Goal: Contribute content

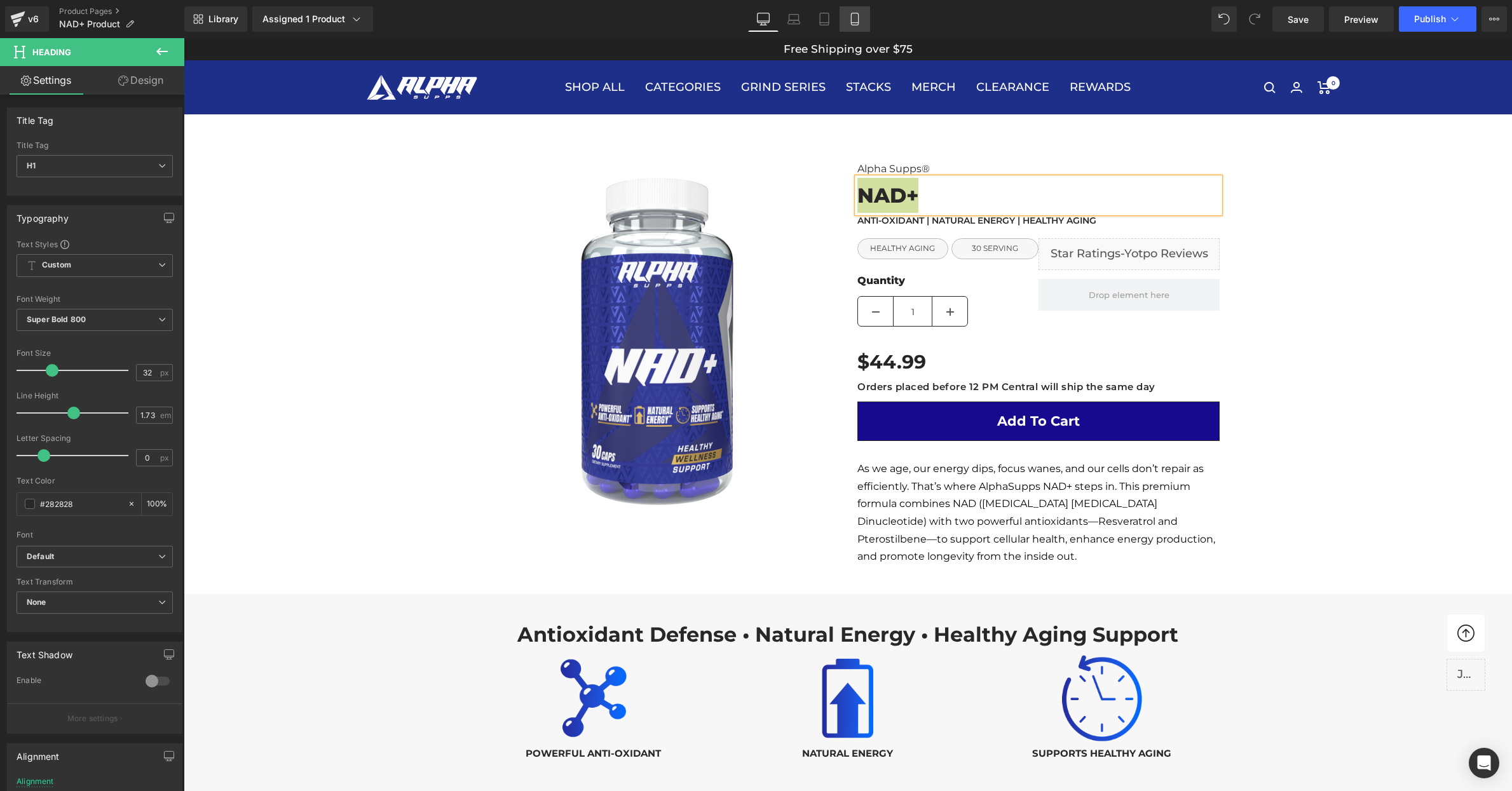
click at [854, 18] on icon at bounding box center [855, 19] width 13 height 13
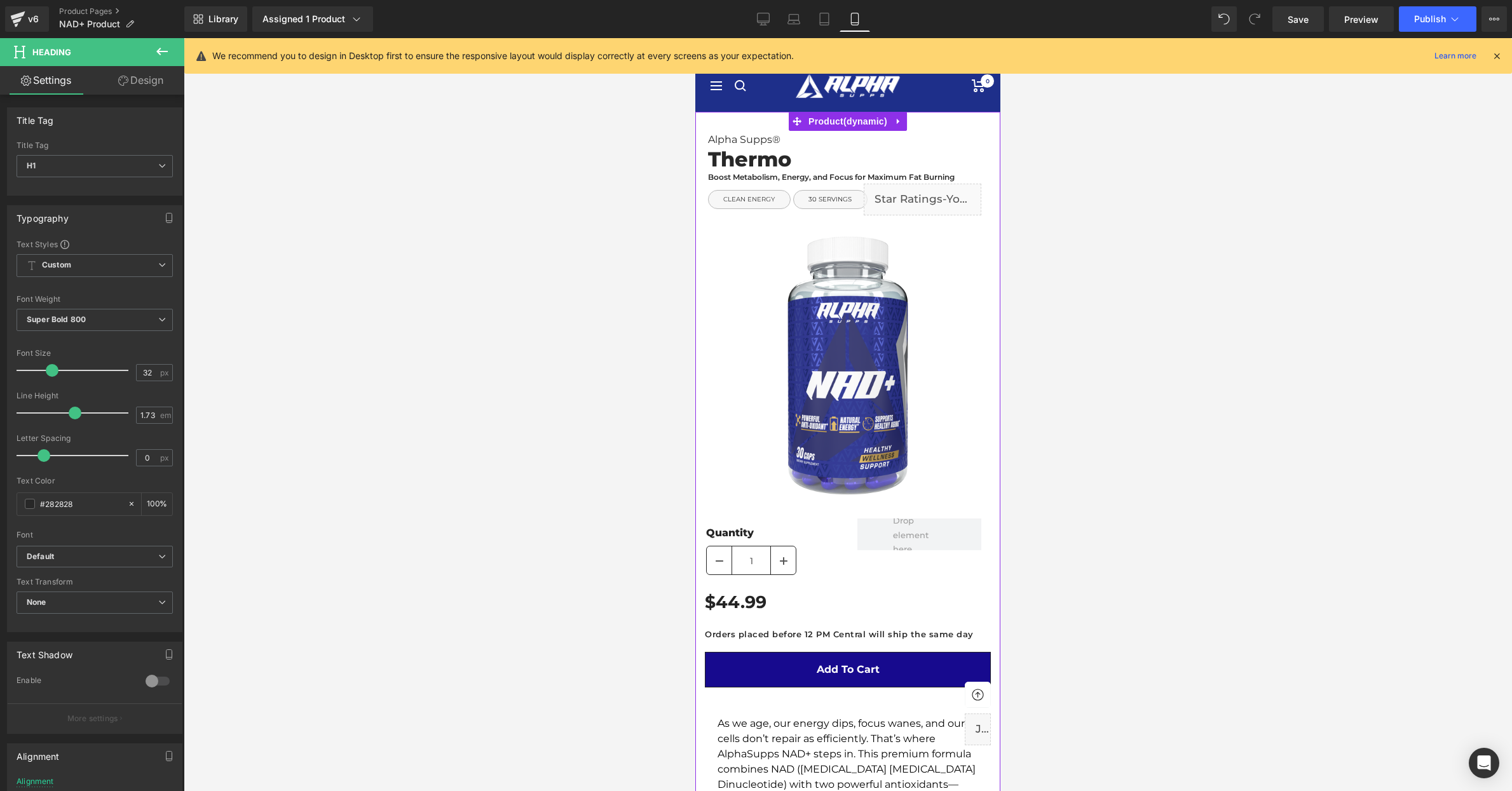
click at [777, 165] on h1 "Thermo" at bounding box center [853, 159] width 292 height 35
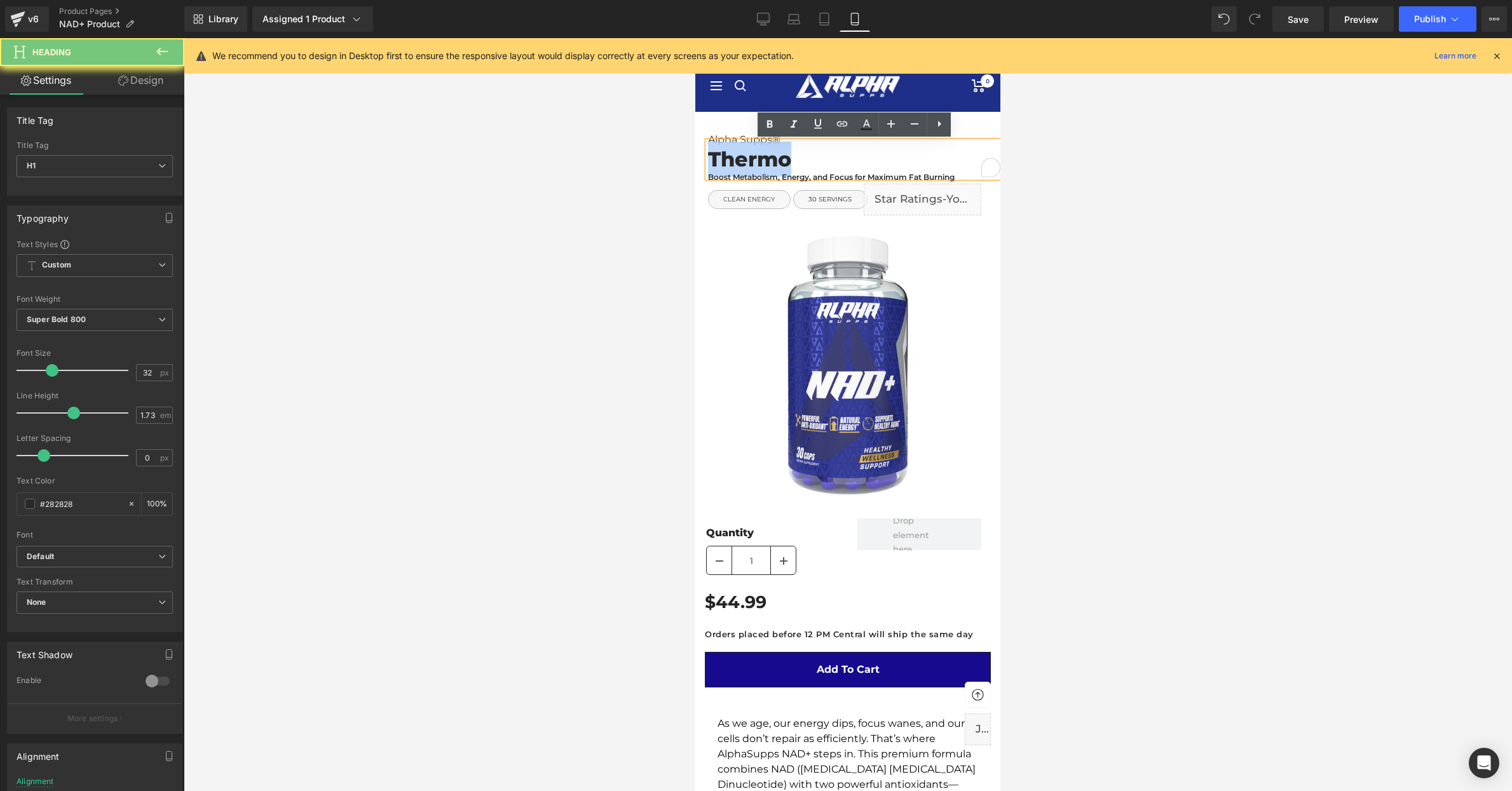
paste div "To enrich screen reader interactions, please activate Accessibility in Grammarl…"
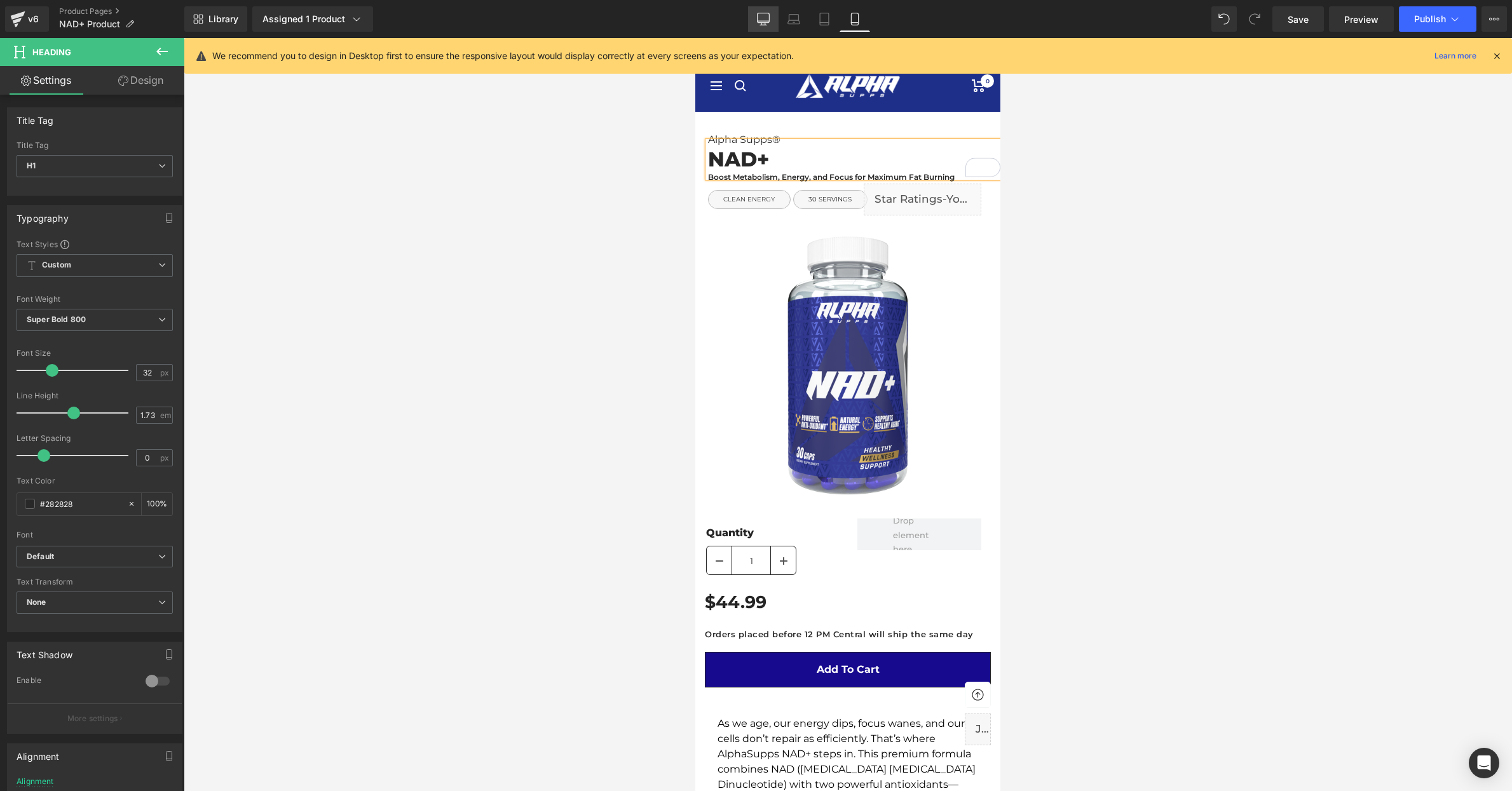
click at [764, 25] on link "Desktop" at bounding box center [763, 19] width 31 height 25
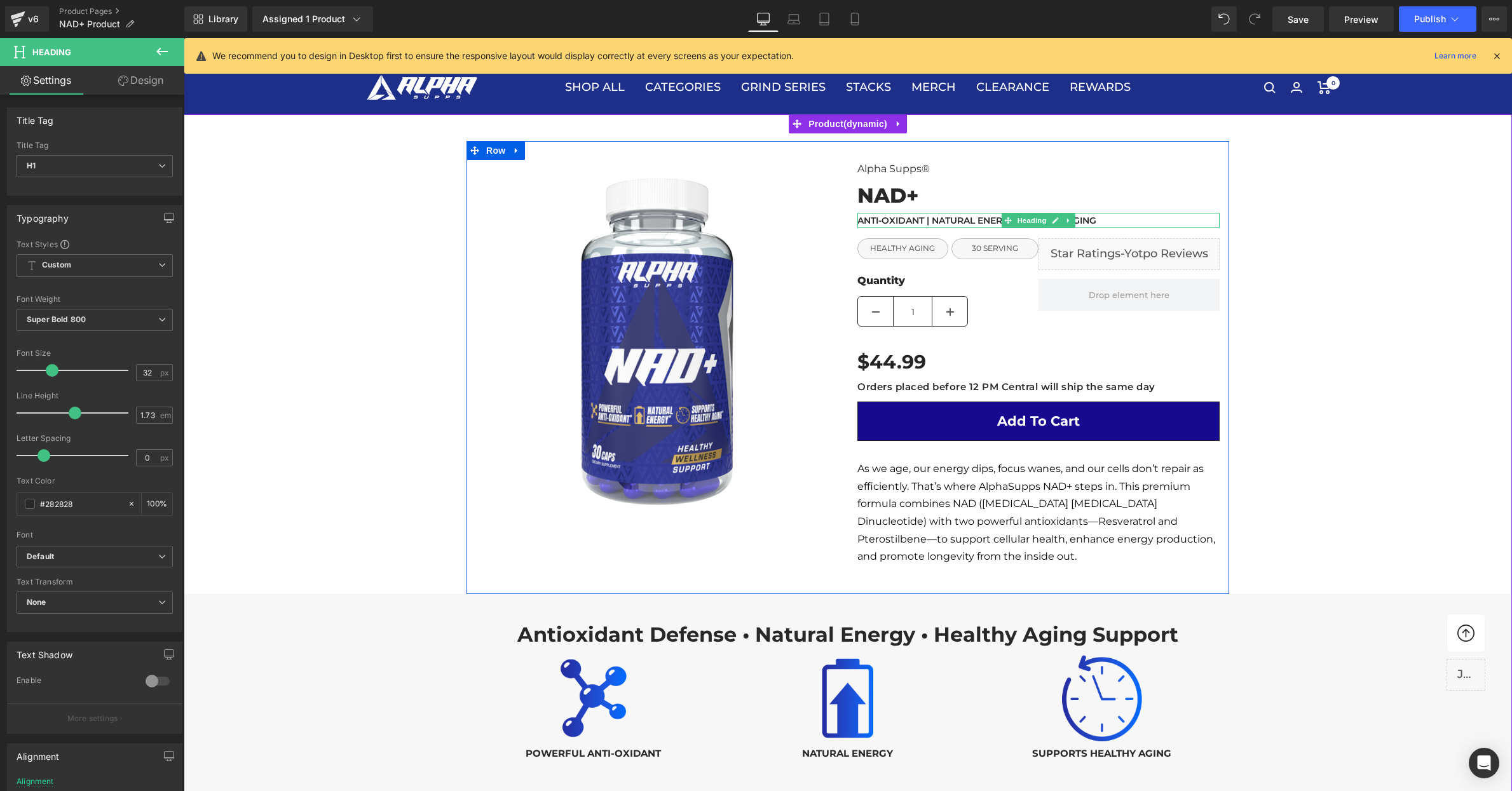
click at [906, 216] on h3 "ANTI-OXIDANT | NATURAL ENERGY | HEALTHY AGING" at bounding box center [1038, 220] width 362 height 15
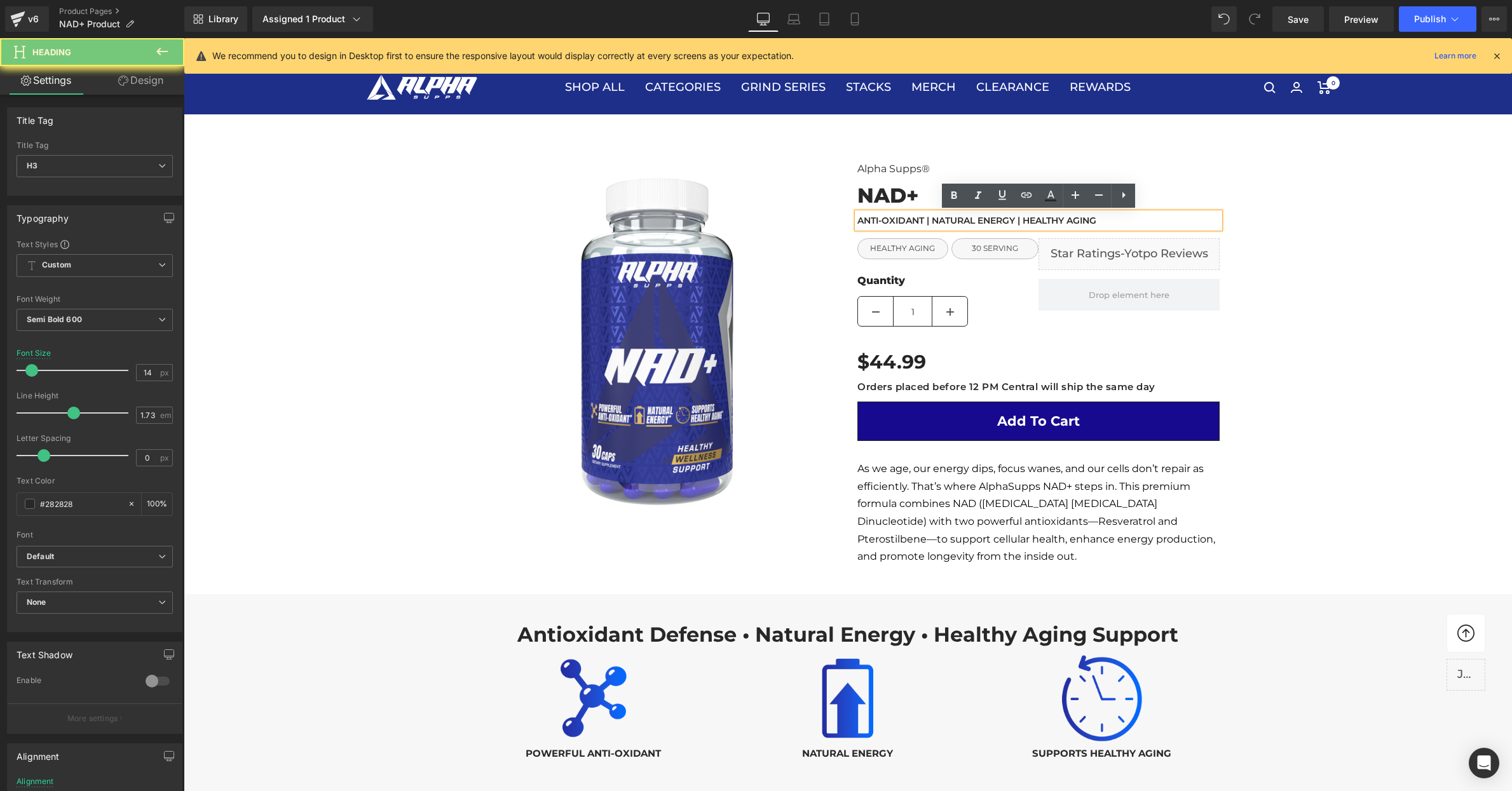
click at [906, 216] on h3 "ANTI-OXIDANT | NATURAL ENERGY | HEALTHY AGING" at bounding box center [1038, 220] width 362 height 15
copy h3 "ANTI-OXIDANT | NATURAL ENERGY | HEALTHY AGING"
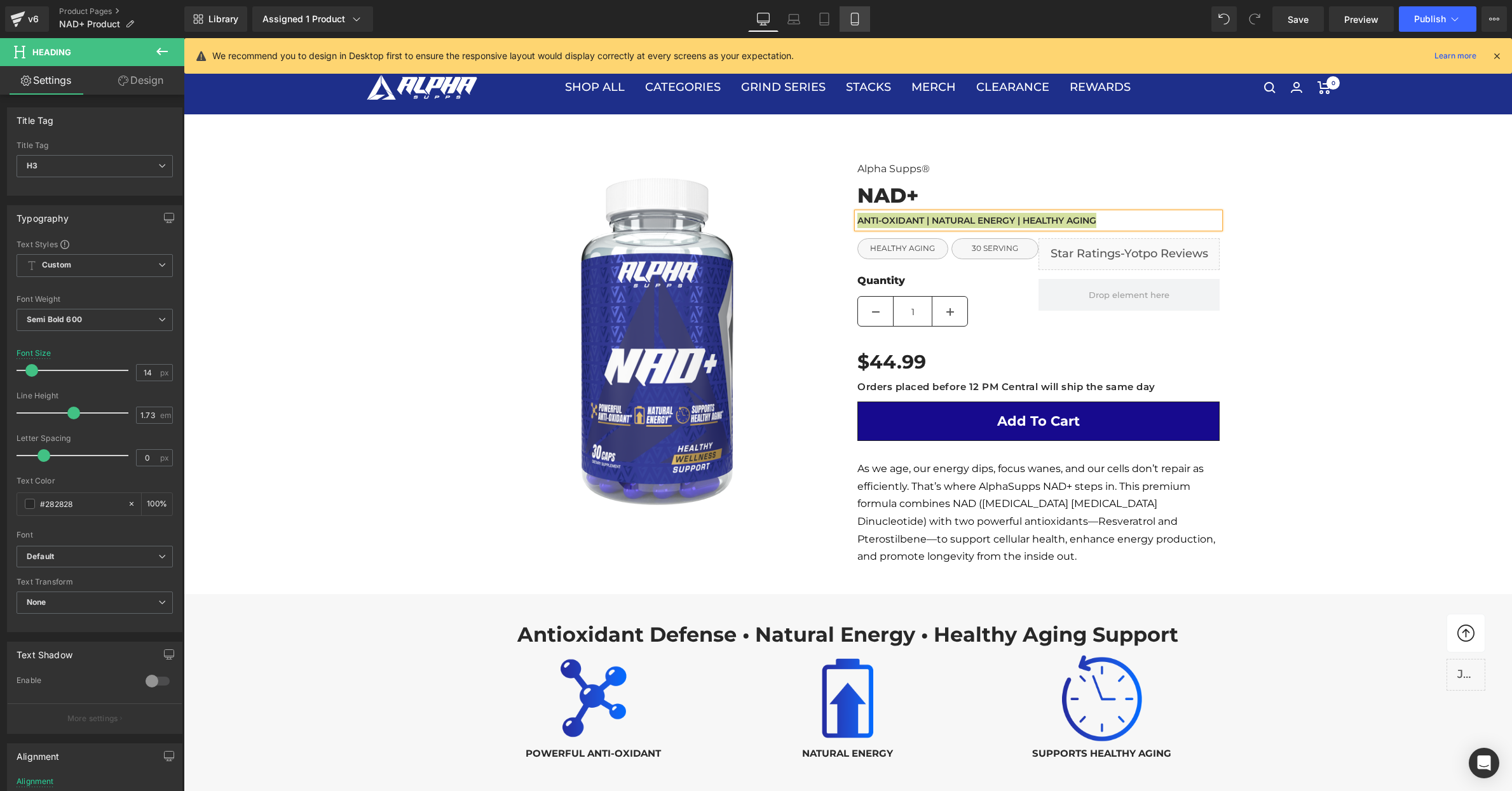
click at [852, 17] on icon at bounding box center [855, 19] width 13 height 13
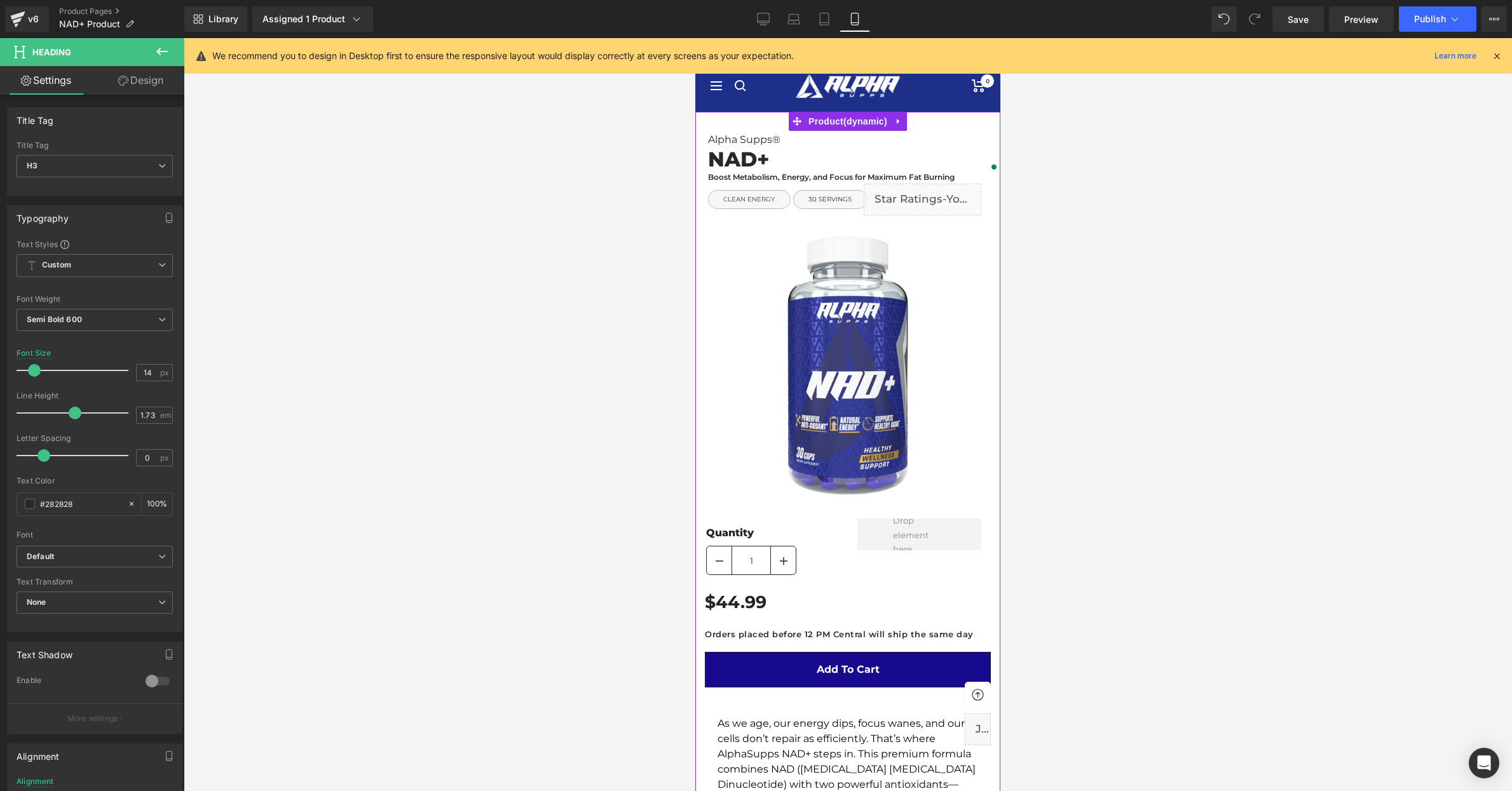
click at [804, 175] on h3 "Boost Metabolism, Energy, and Focus for Maximum Fat Burning" at bounding box center [853, 177] width 292 height 14
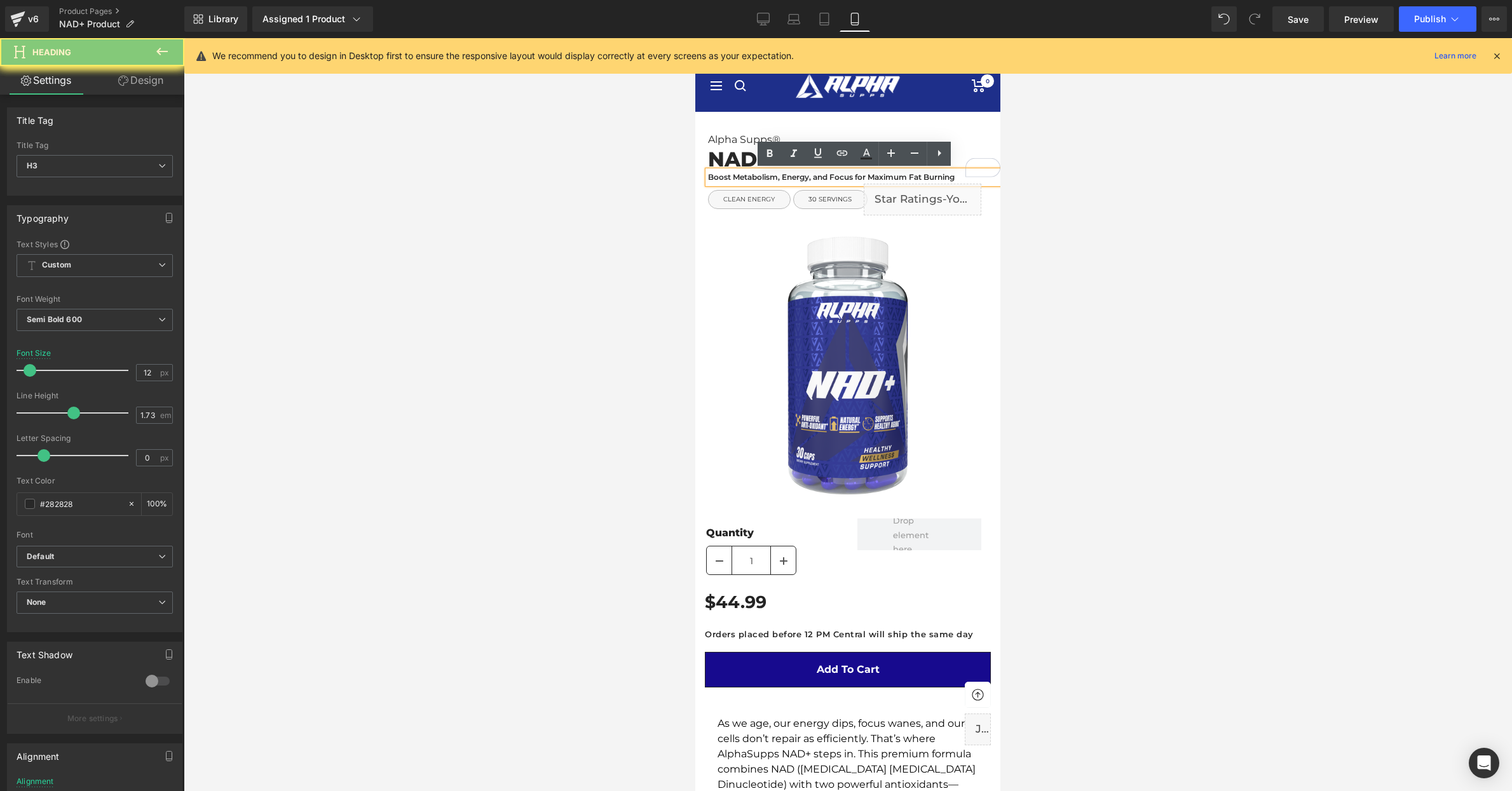
click at [804, 175] on h3 "Boost Metabolism, Energy, and Focus for Maximum Fat Burning" at bounding box center [853, 177] width 292 height 14
paste div
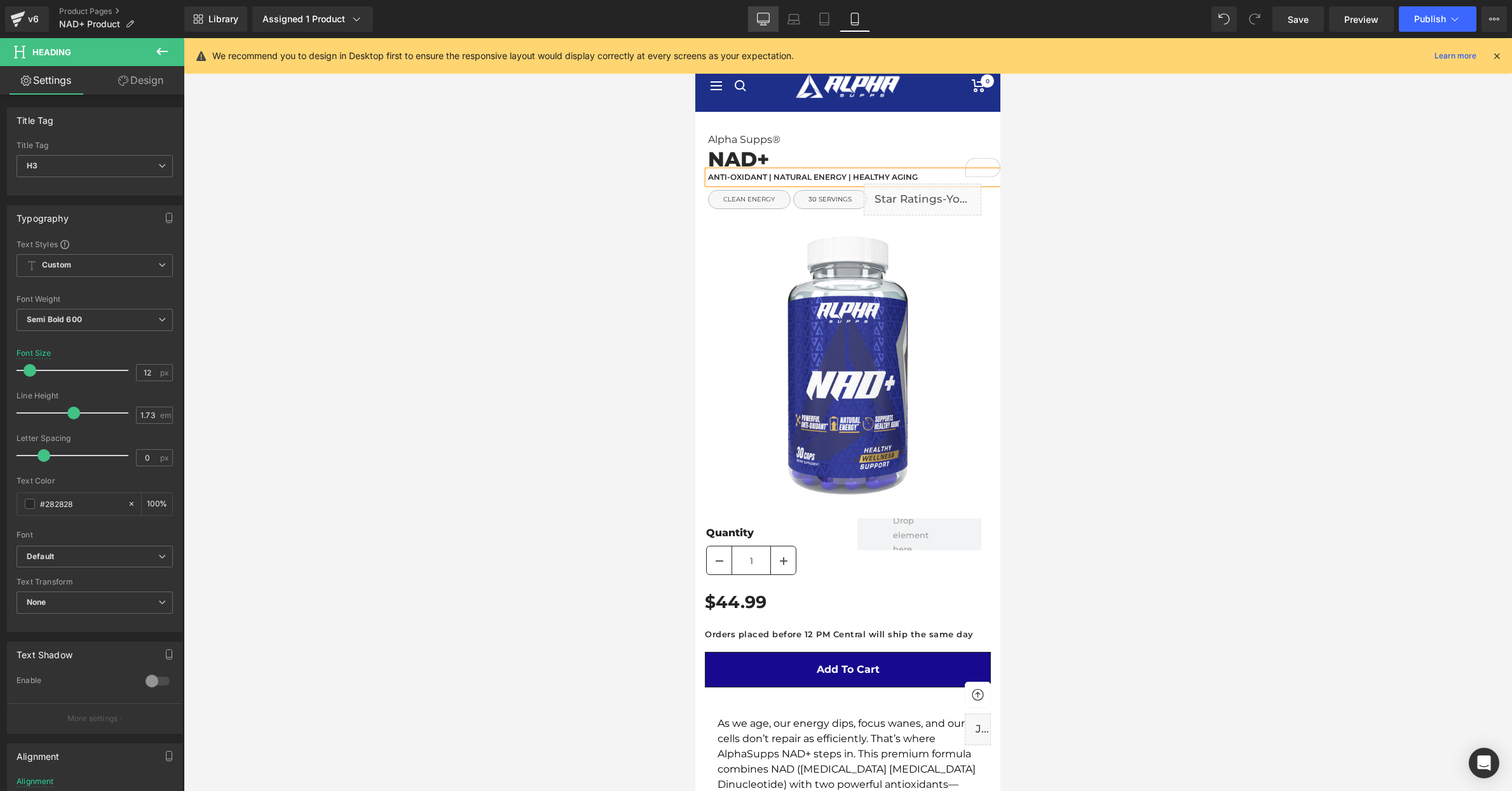
drag, startPoint x: 771, startPoint y: 26, endPoint x: 591, endPoint y: 82, distance: 188.5
click at [771, 26] on link "Desktop" at bounding box center [763, 19] width 31 height 25
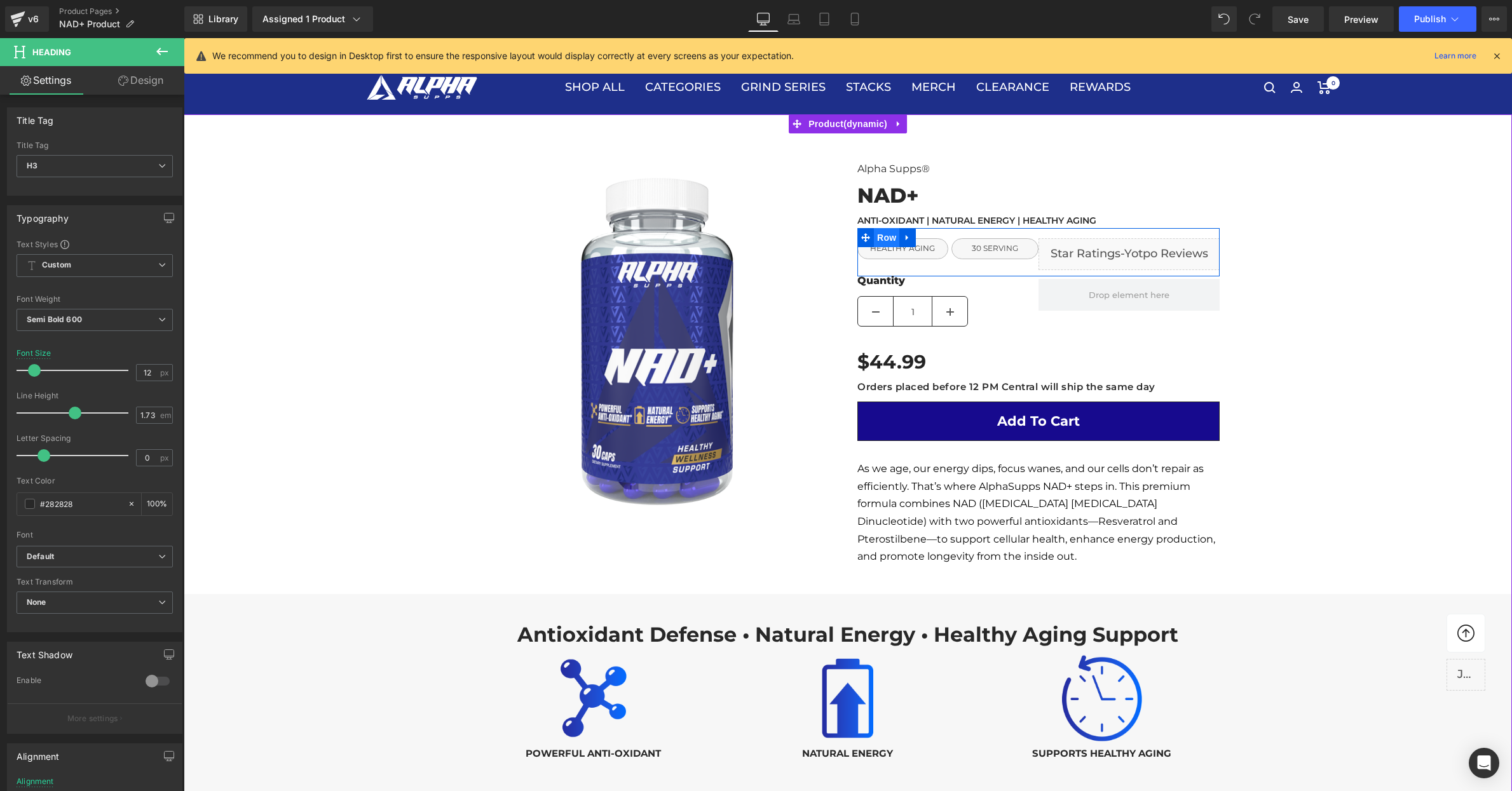
click at [897, 245] on span "Row" at bounding box center [886, 237] width 20 height 15
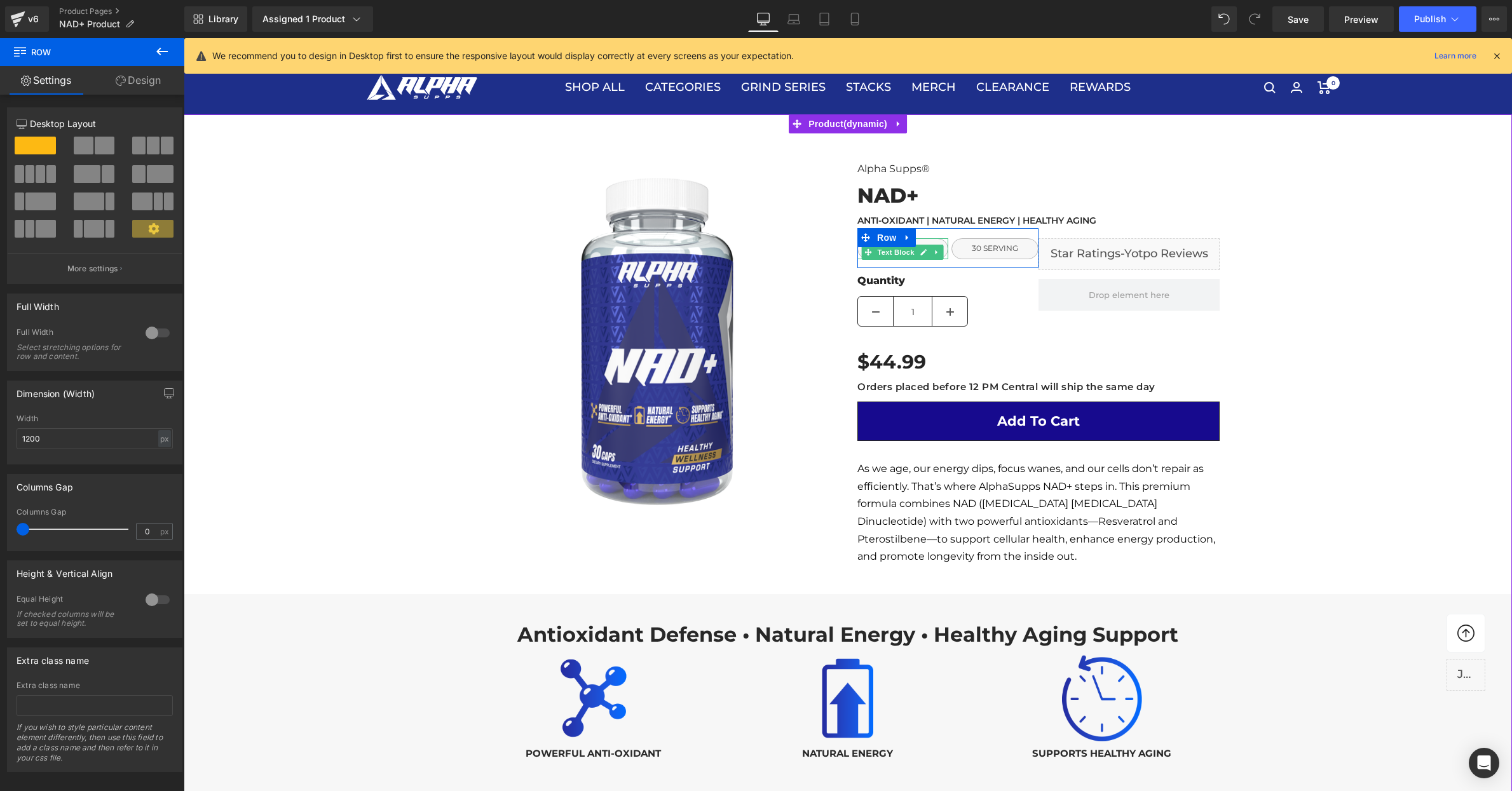
click at [927, 245] on link at bounding box center [923, 252] width 14 height 15
click at [927, 244] on div "HEALTHY AGING" at bounding box center [902, 248] width 91 height 21
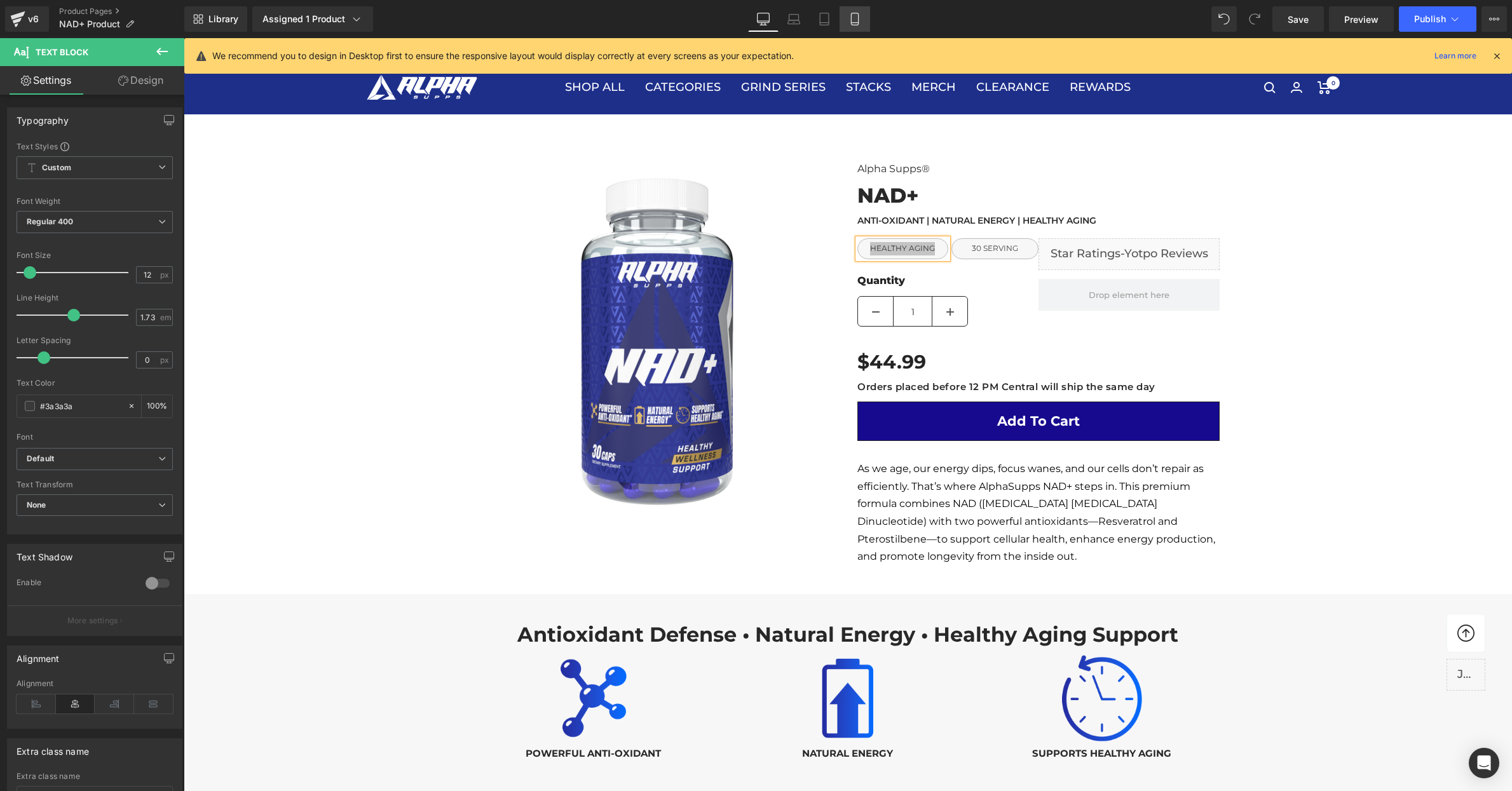
drag, startPoint x: 852, startPoint y: 20, endPoint x: 121, endPoint y: 53, distance: 731.7
click at [852, 20] on icon at bounding box center [855, 19] width 13 height 13
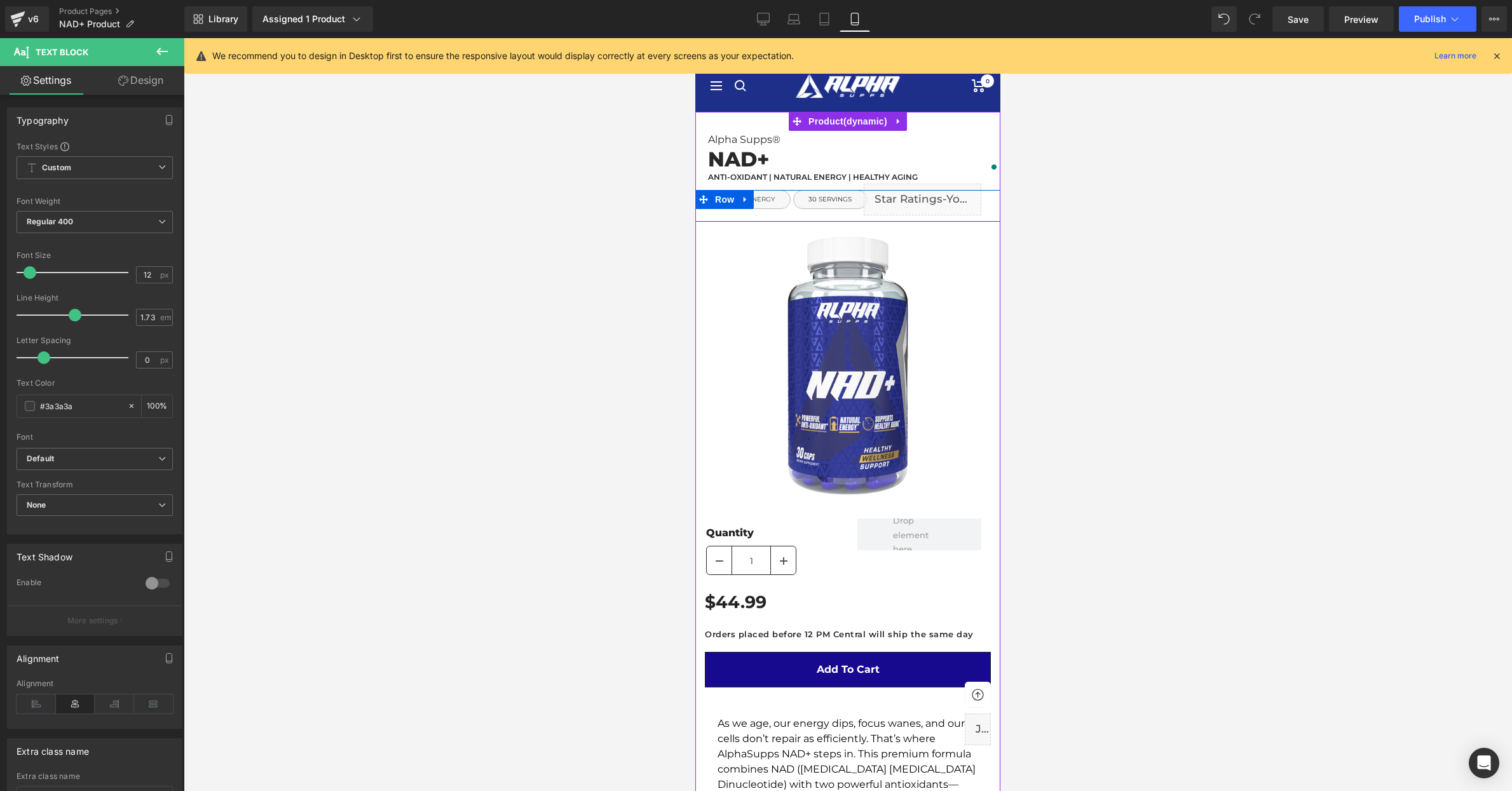
click at [751, 203] on link at bounding box center [745, 199] width 16 height 19
click at [695, 38] on link at bounding box center [695, 38] width 0 height 0
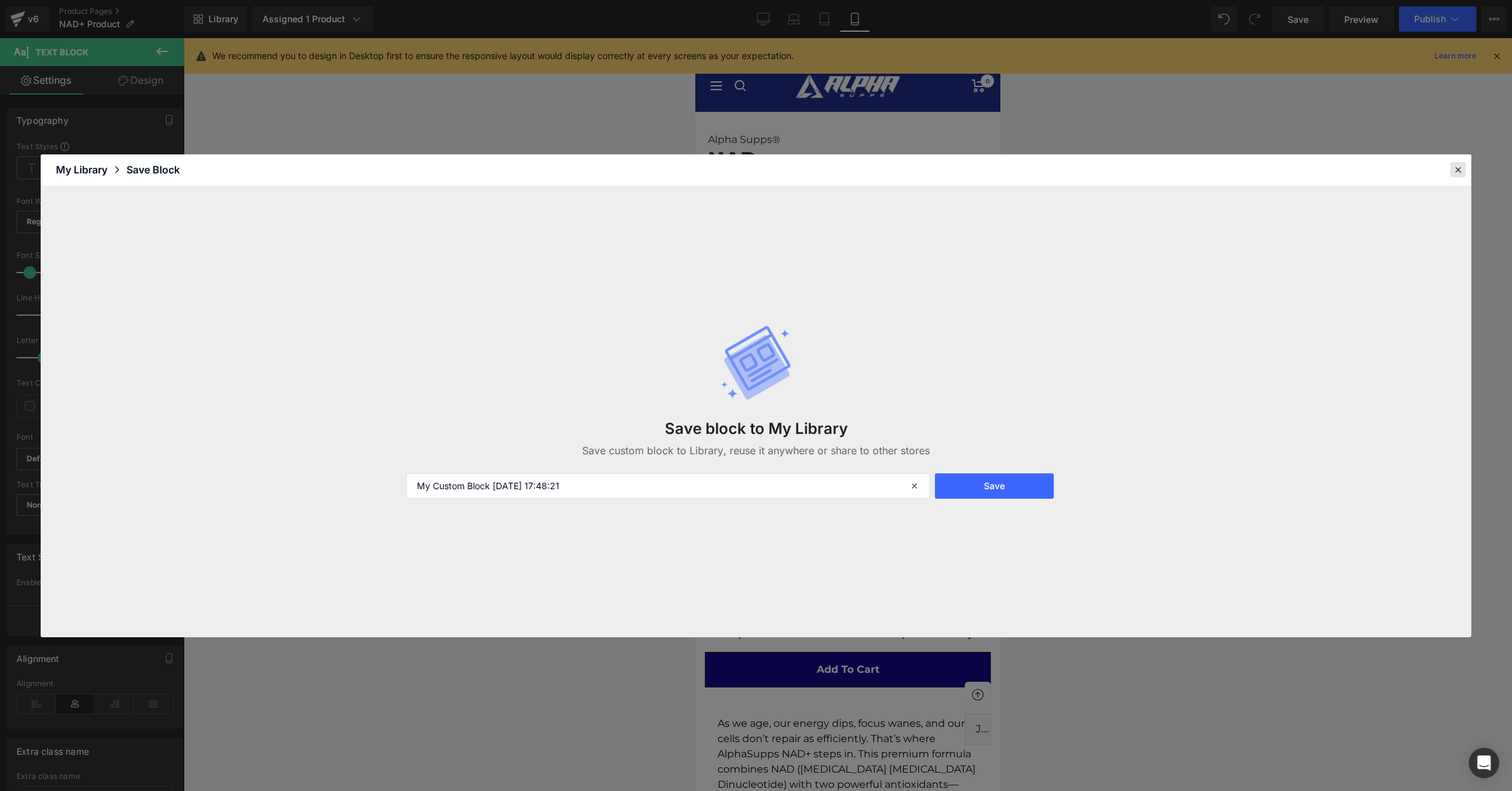
click at [1463, 170] on icon at bounding box center [1457, 169] width 12 height 12
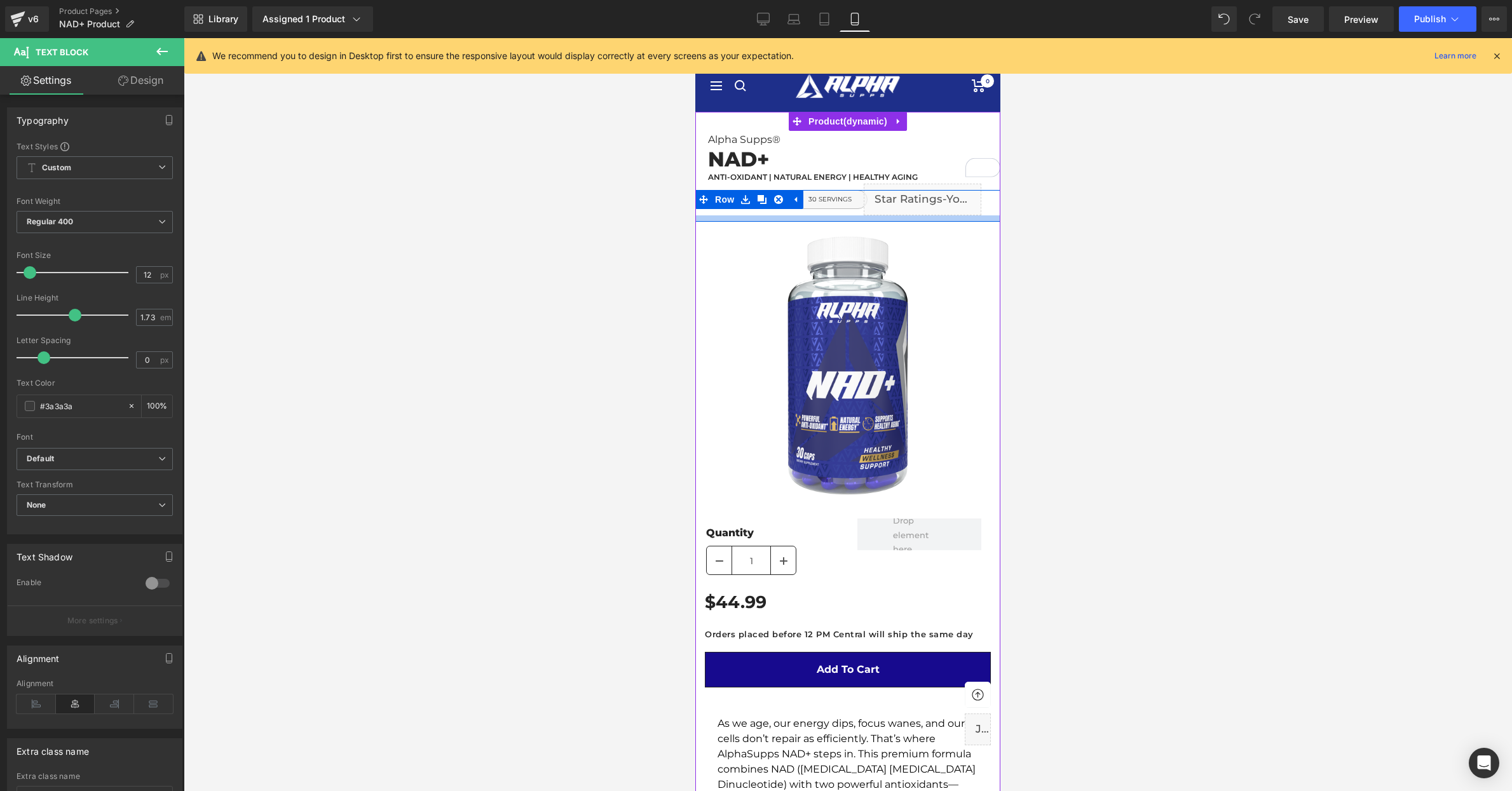
click at [734, 216] on div at bounding box center [847, 218] width 305 height 6
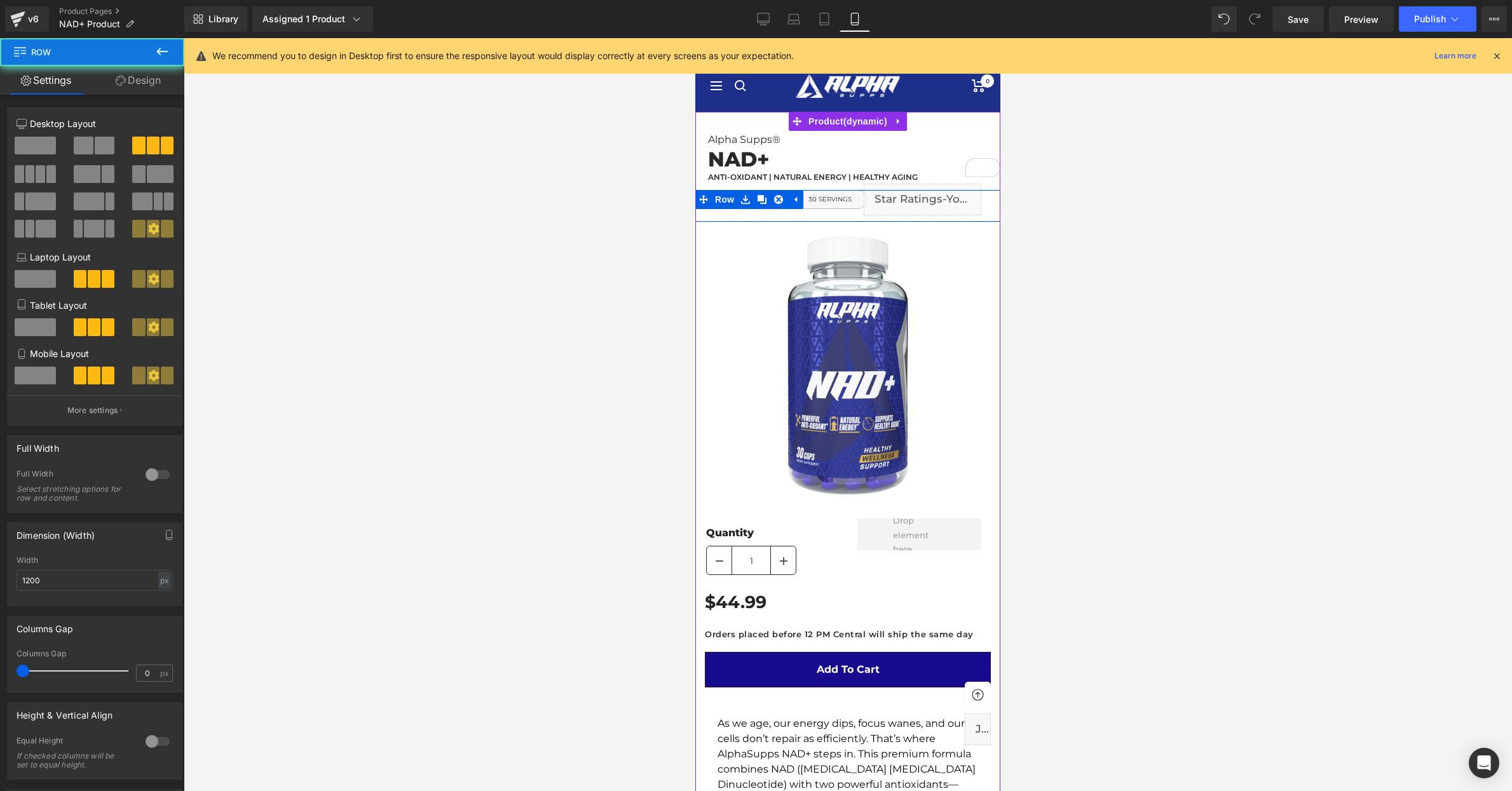
click at [737, 212] on div "CLEAN ENERGY Text Block 30 SERVINGS Text Block Liquid Row" at bounding box center [847, 205] width 305 height 32
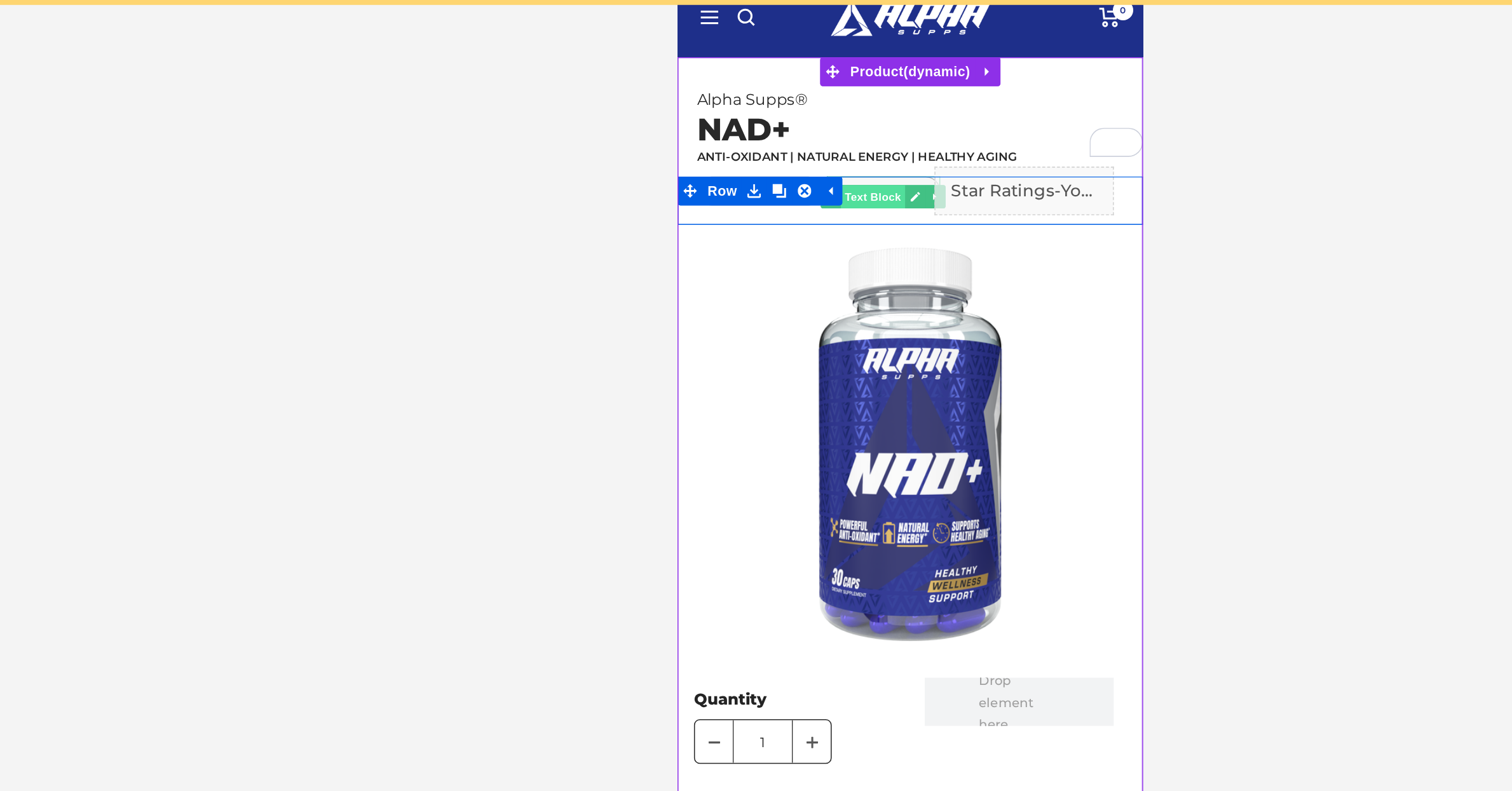
click at [815, 108] on span "Text Block" at bounding box center [806, 112] width 42 height 15
click at [834, 110] on icon at bounding box center [833, 112] width 6 height 6
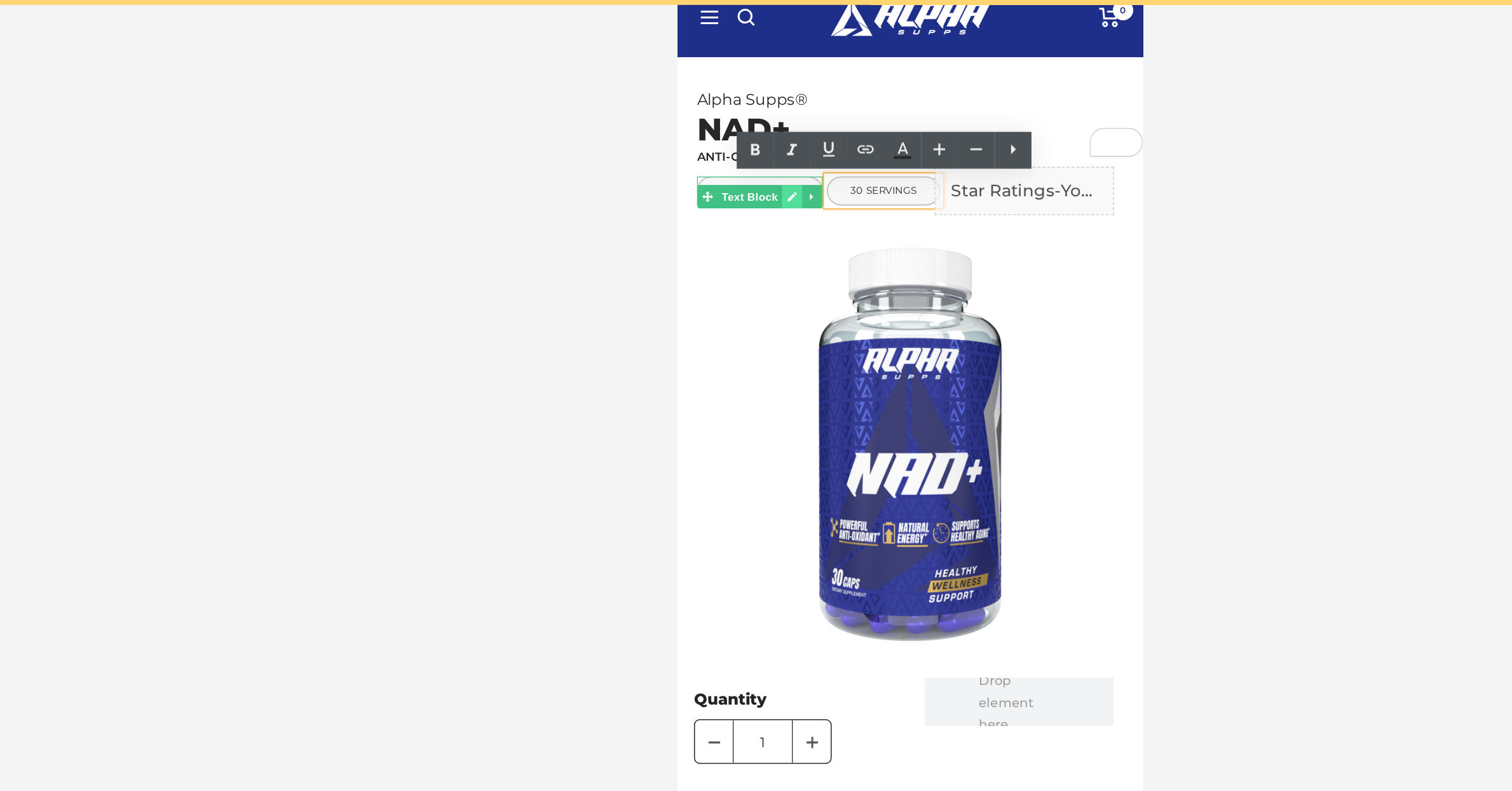
click at [754, 111] on icon at bounding box center [752, 112] width 6 height 6
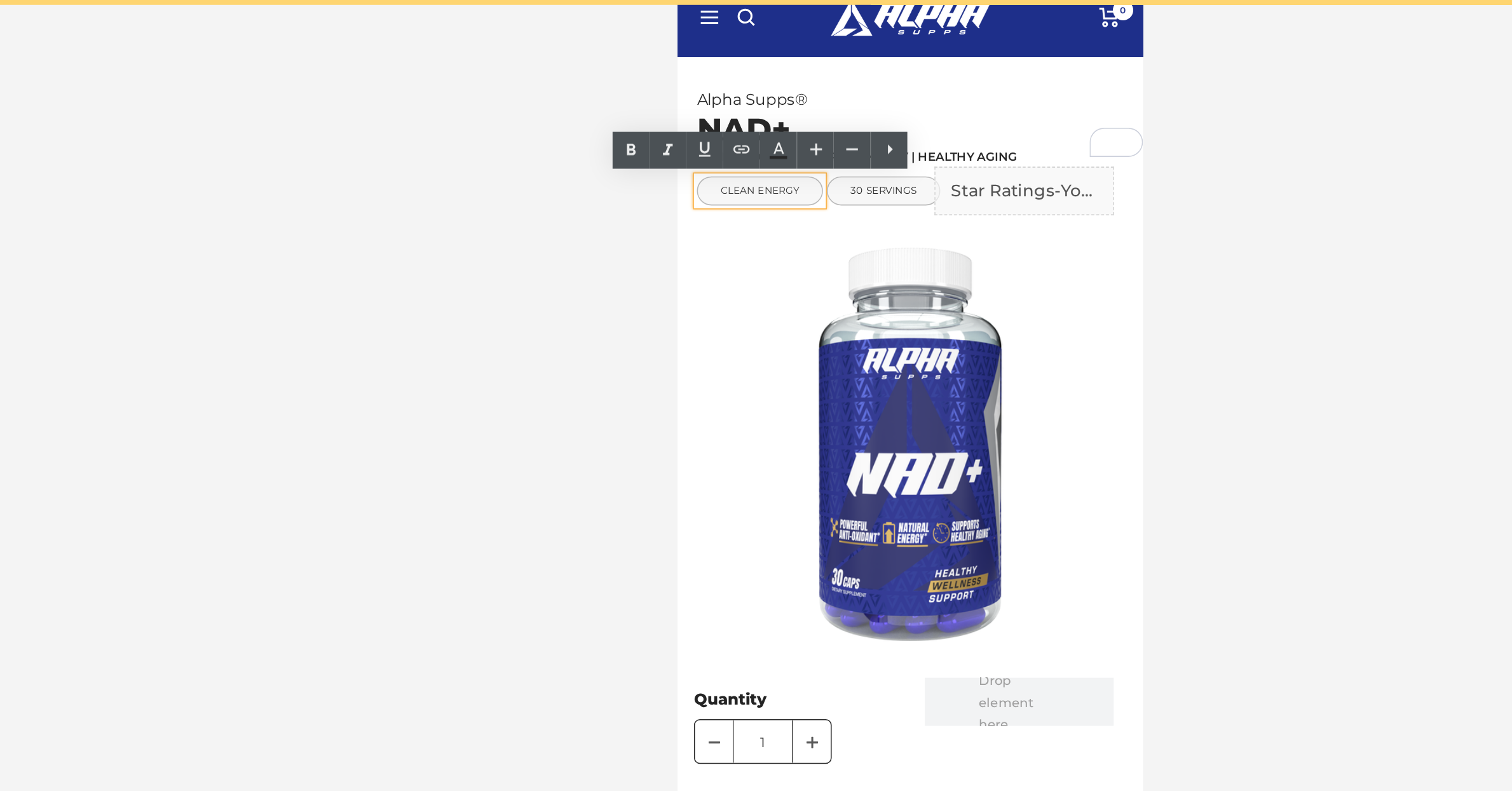
click at [741, 107] on p "CLEAN ENERGY" at bounding box center [731, 108] width 81 height 11
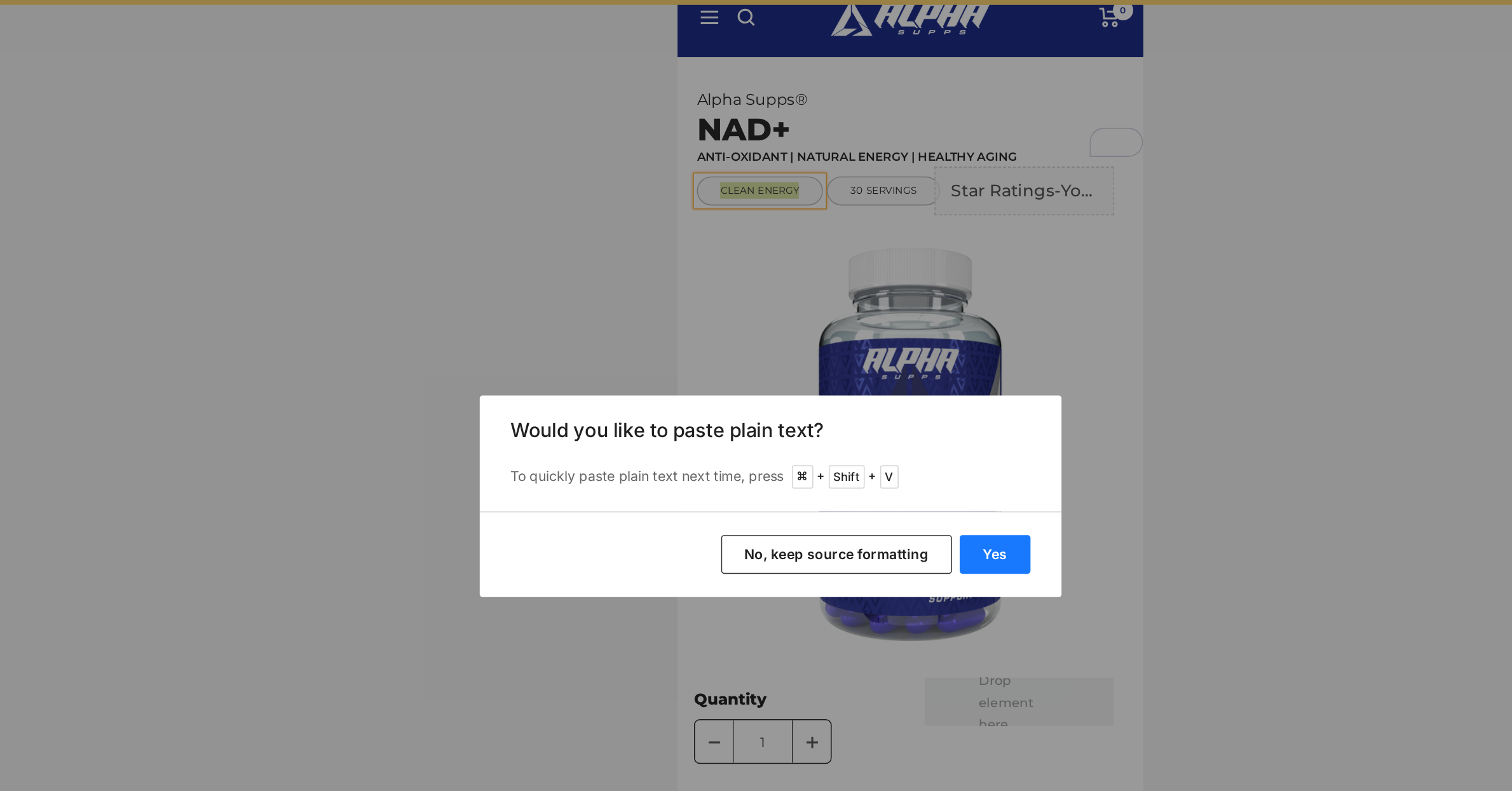
click at [900, 435] on button "Yes" at bounding box center [903, 434] width 46 height 25
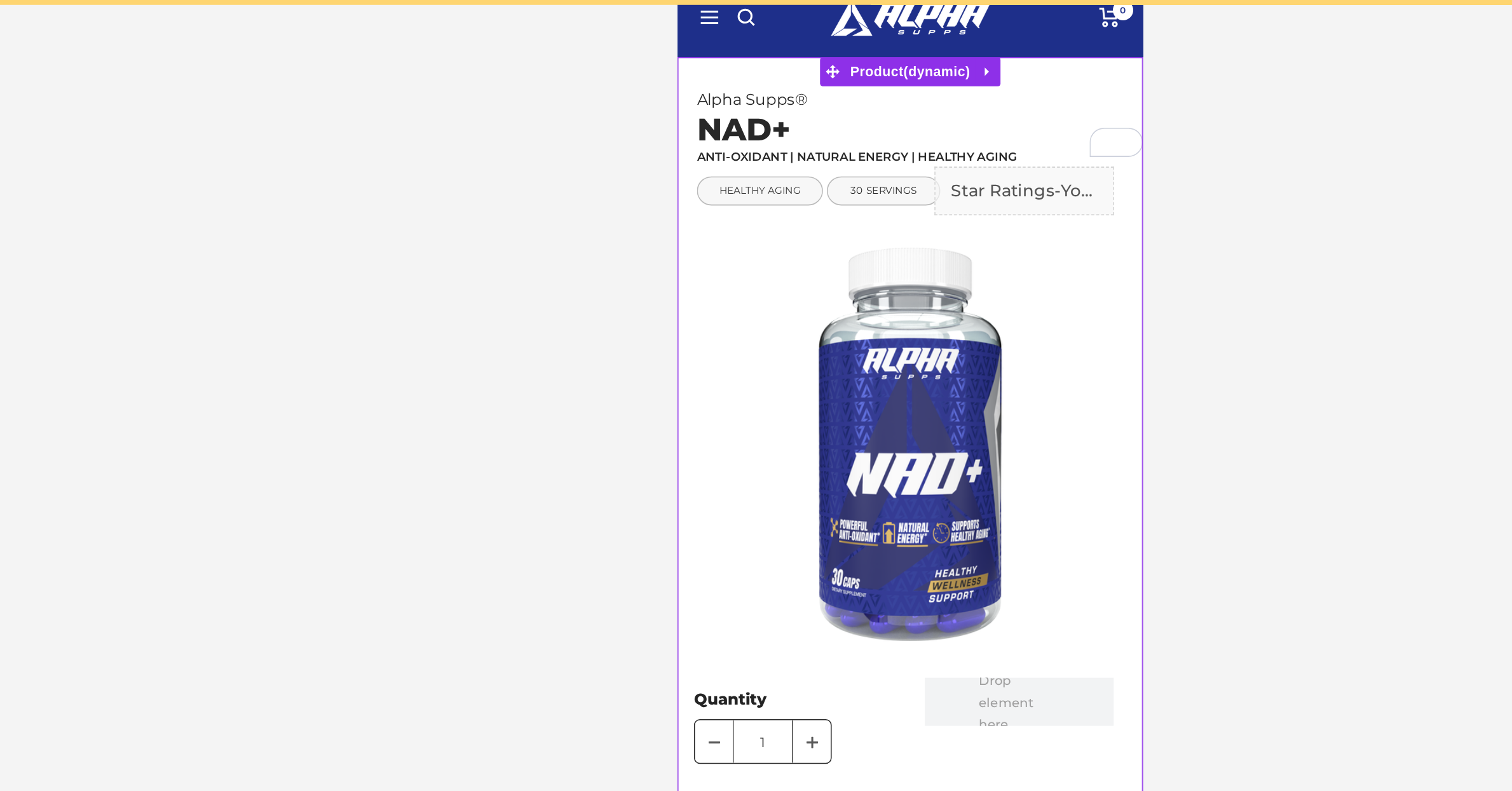
scroll to position [0, 0]
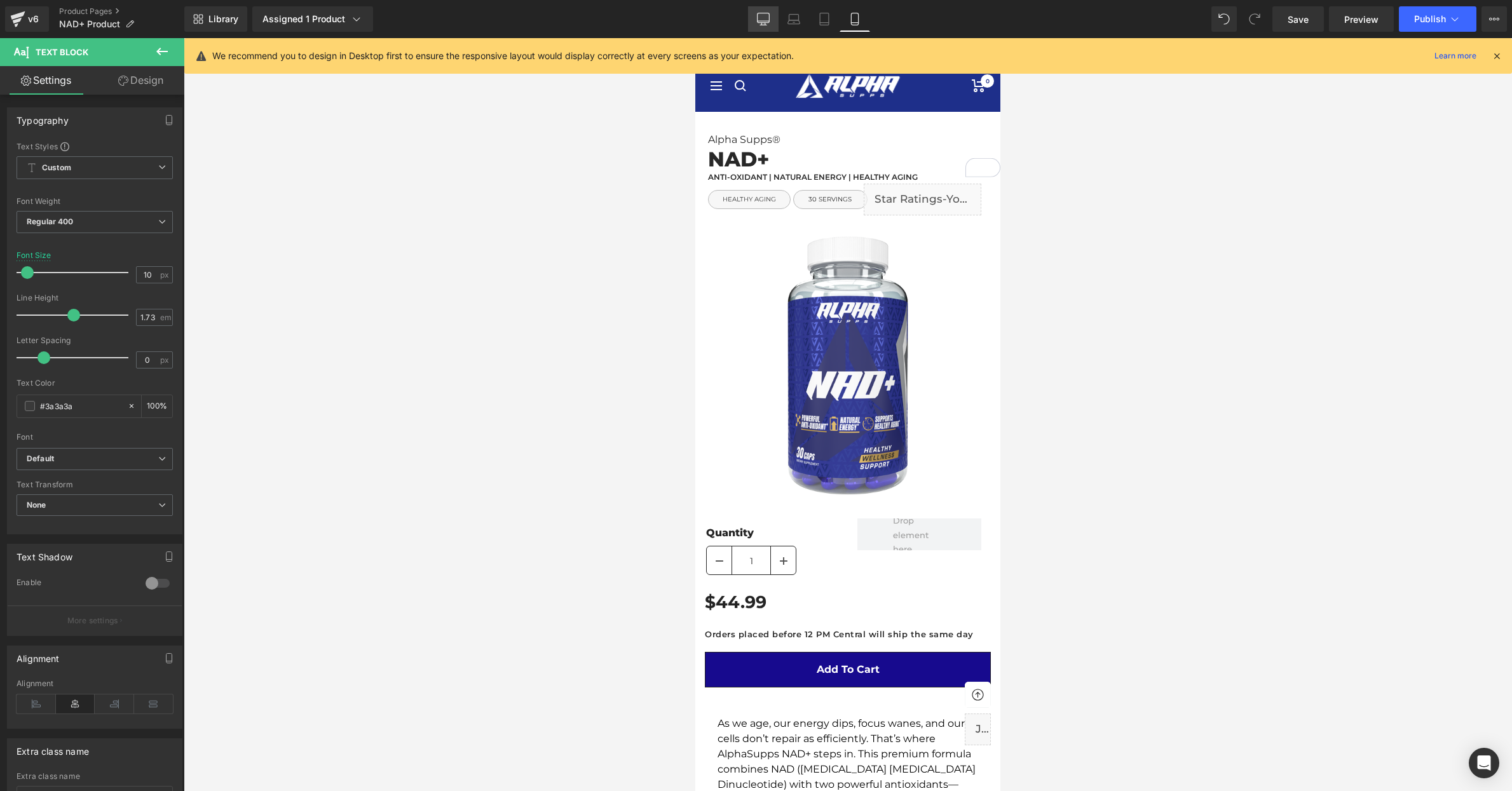
click at [764, 22] on icon at bounding box center [762, 18] width 12 height 9
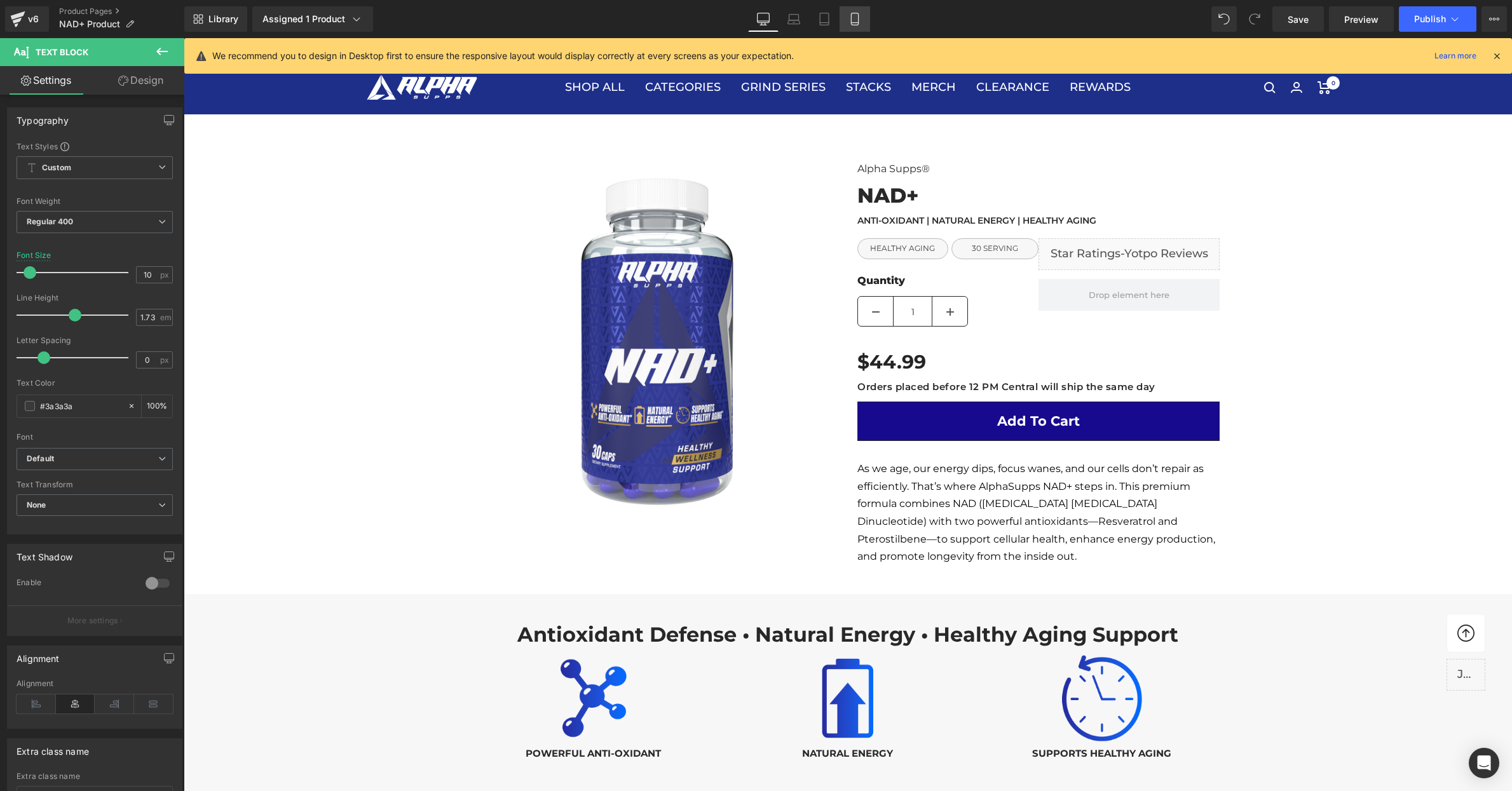
click at [855, 18] on icon at bounding box center [855, 19] width 13 height 13
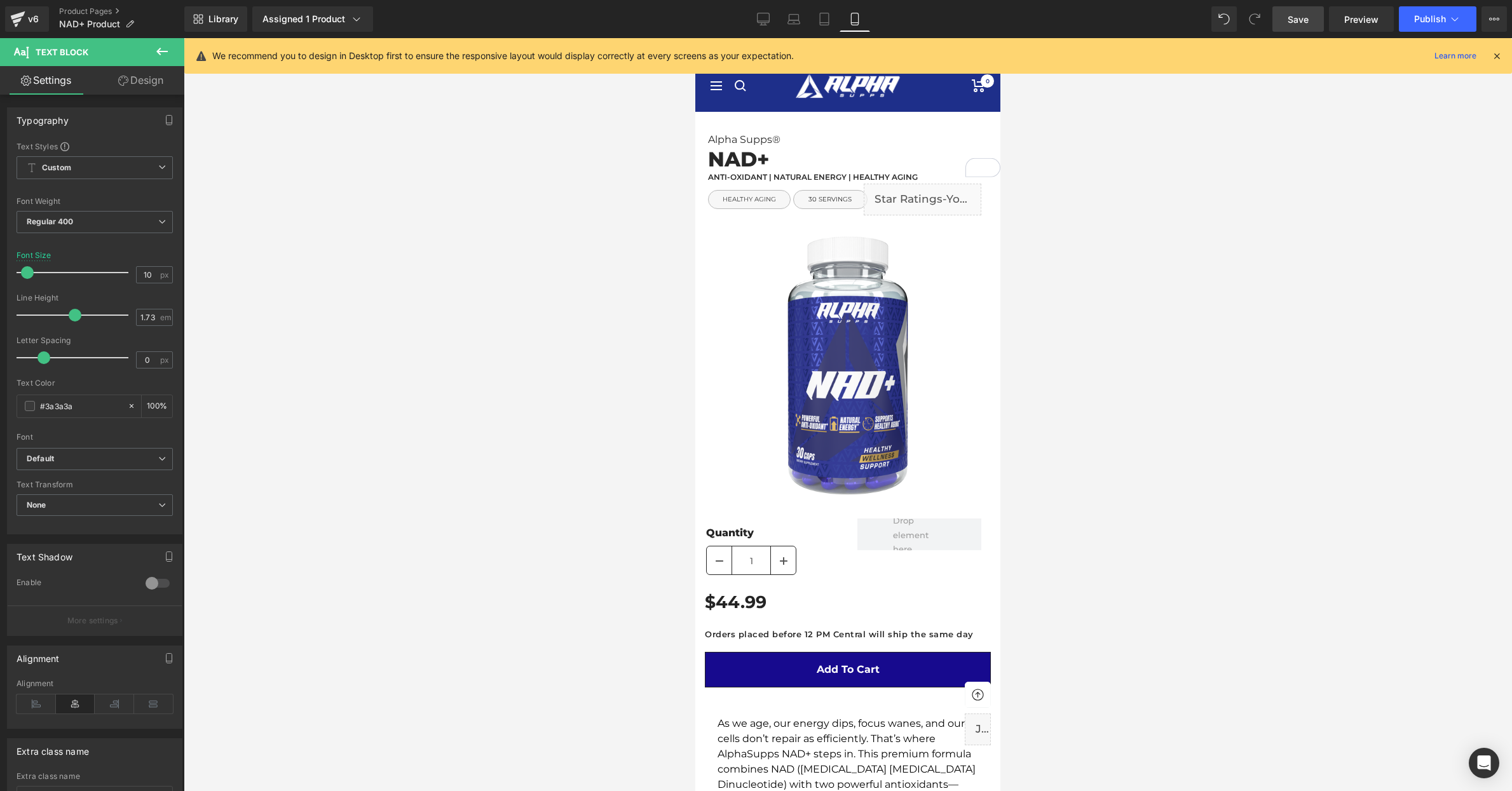
click at [1295, 25] on span "Save" at bounding box center [1297, 19] width 21 height 14
click at [1426, 15] on span "Publish" at bounding box center [1429, 18] width 32 height 10
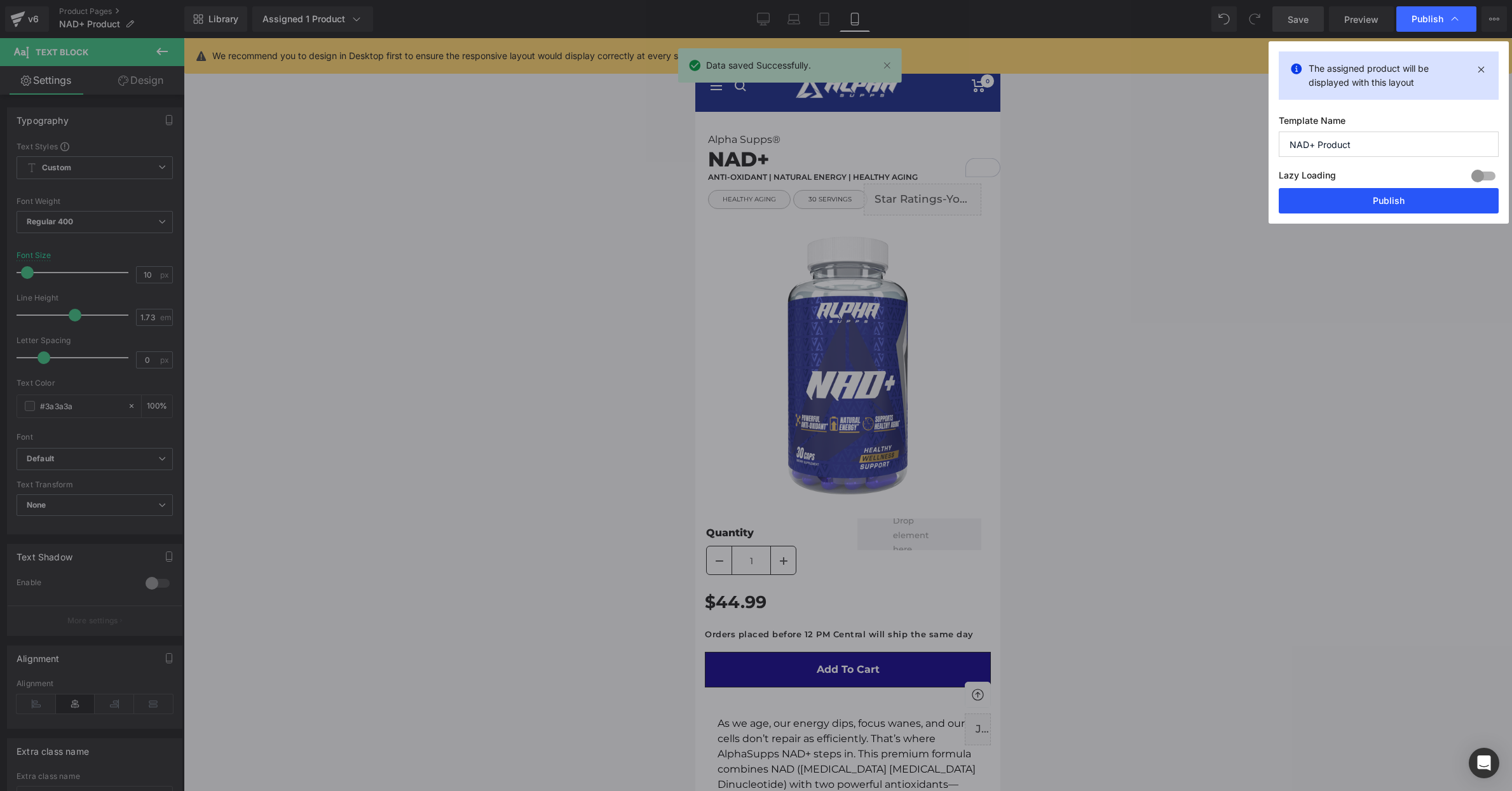
click at [1388, 201] on button "Publish" at bounding box center [1389, 201] width 220 height 25
